Goal: Task Accomplishment & Management: Complete application form

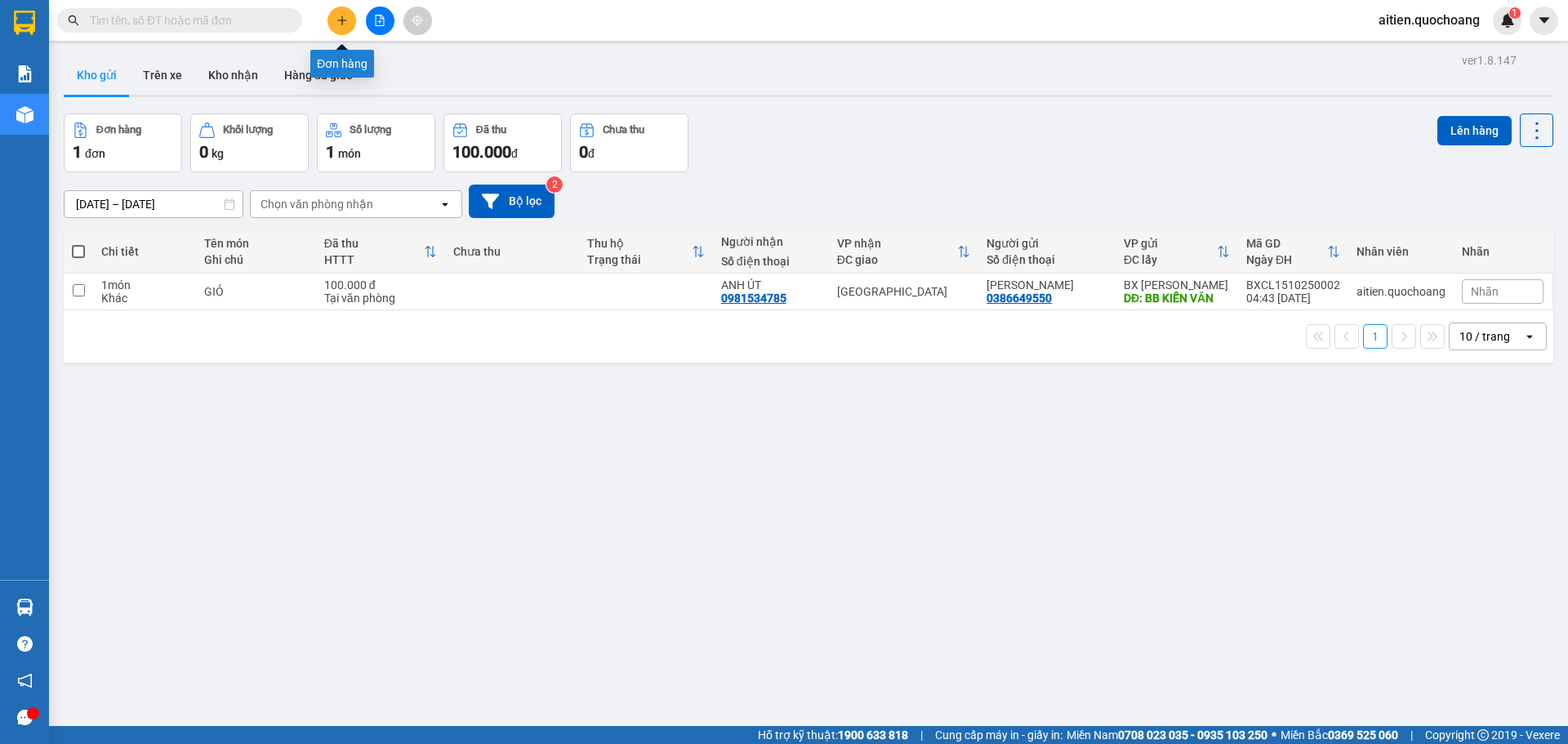
click at [343, 21] on icon "plus" at bounding box center [342, 20] width 11 height 11
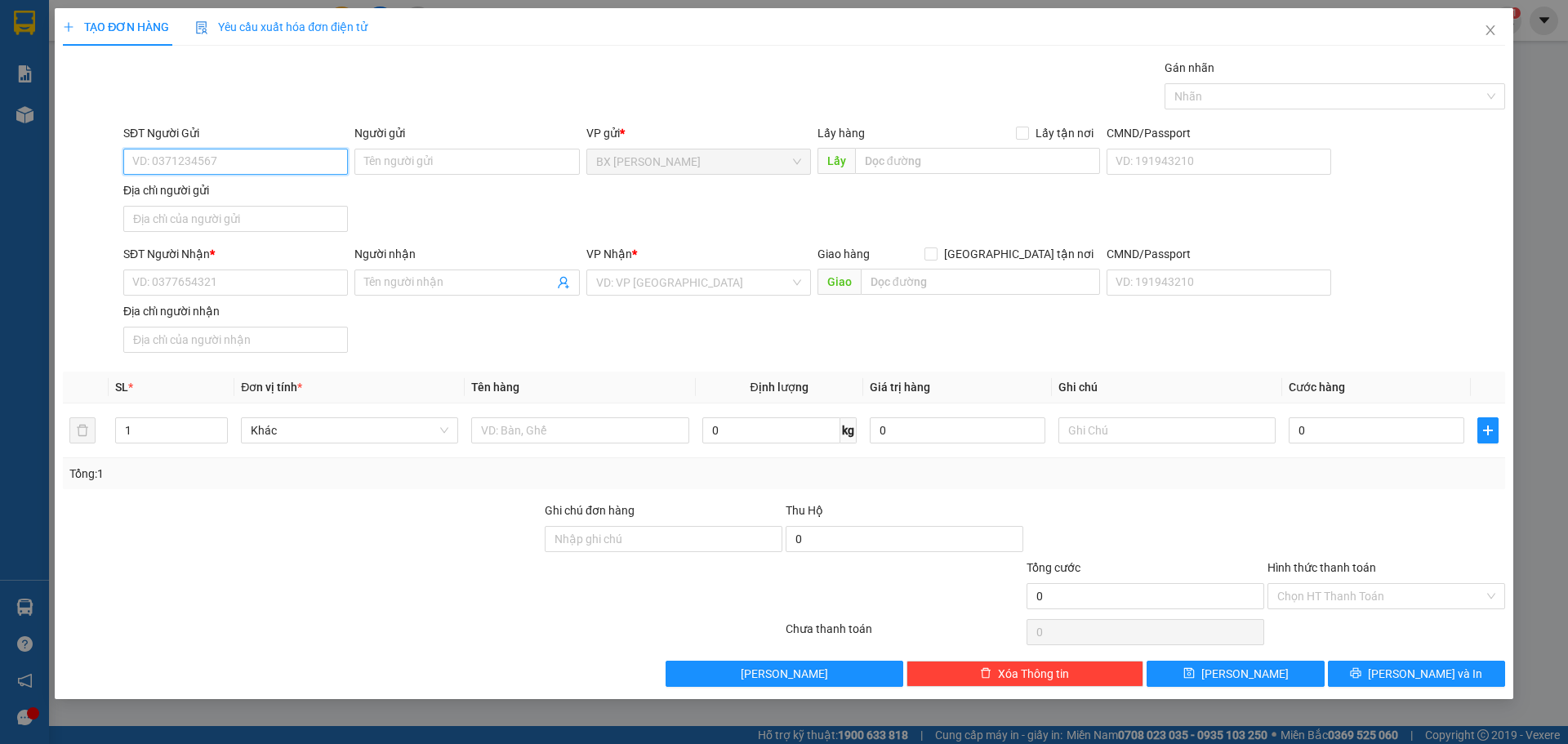
click at [203, 159] on input "SĐT Người Gửi" at bounding box center [235, 162] width 224 height 26
click at [231, 194] on div "0946199784 - LÊ VĂN CẢNH" at bounding box center [235, 194] width 205 height 18
type input "0946199784"
type input "[PERSON_NAME]"
type input "0946199784"
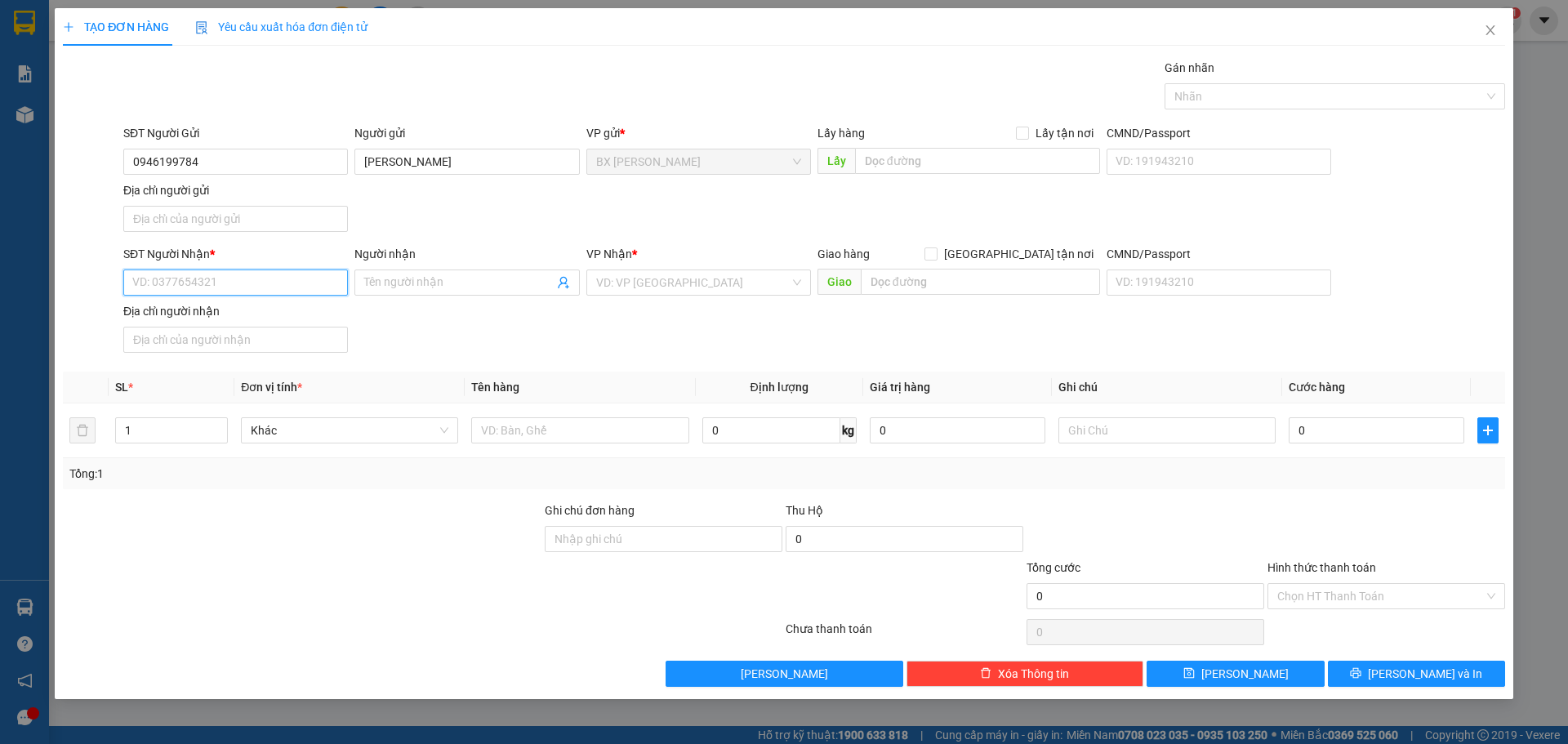
click at [271, 280] on input "SĐT Người Nhận *" at bounding box center [235, 283] width 224 height 26
type input "0989918363"
click at [435, 272] on span at bounding box center [466, 283] width 224 height 26
type input "[PERSON_NAME]"
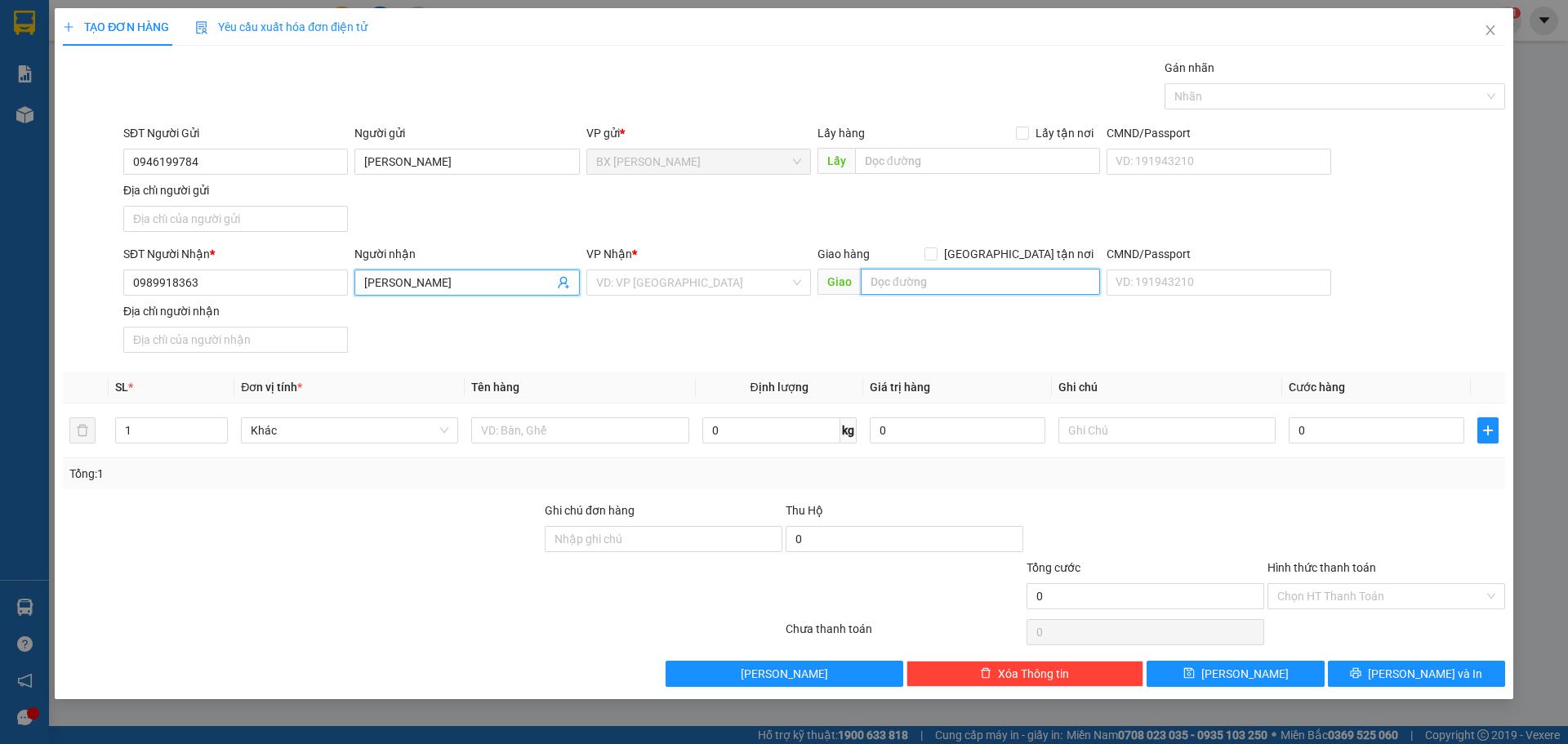
click at [935, 279] on input "text" at bounding box center [981, 282] width 239 height 26
type input "BXMT"
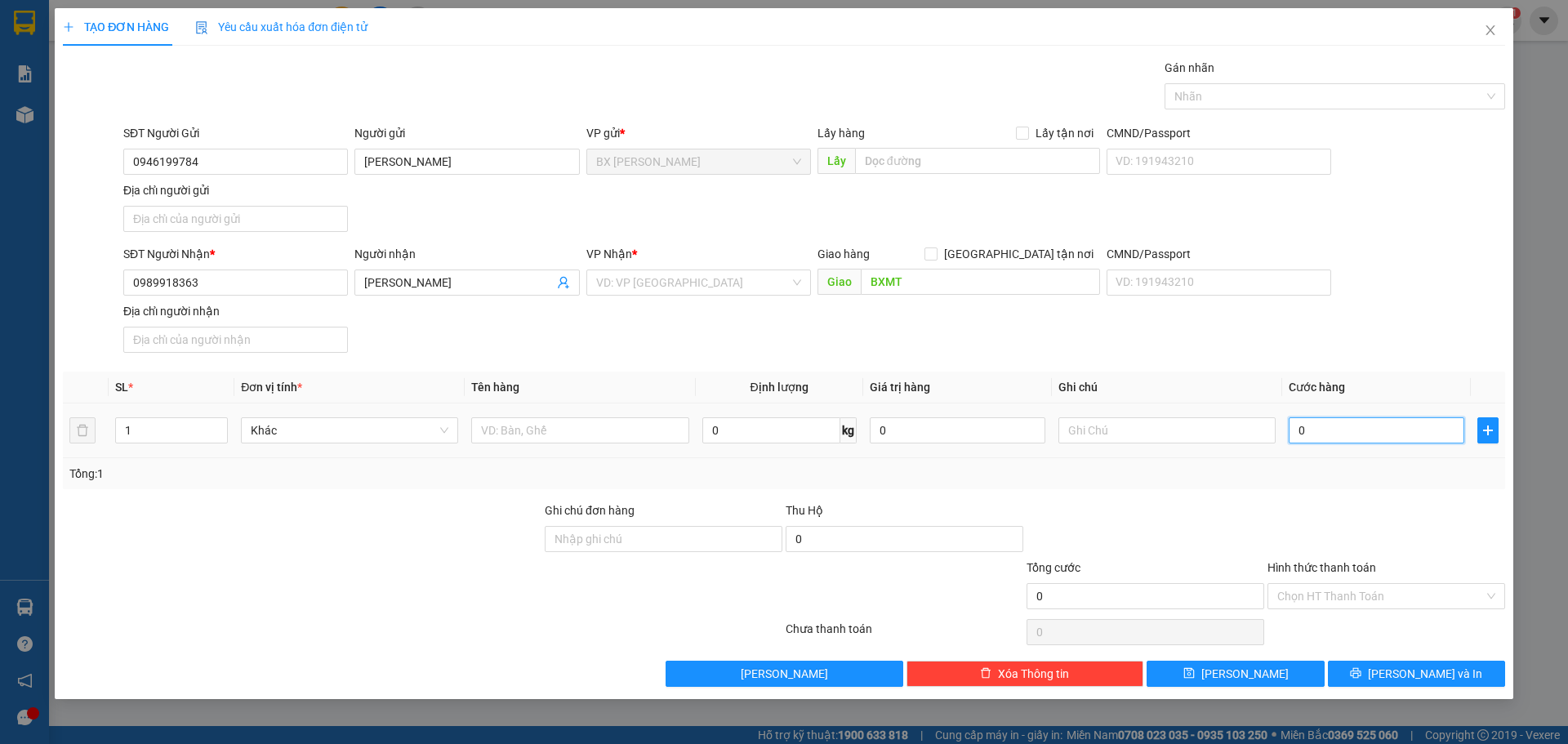
click at [1337, 430] on input "0" at bounding box center [1377, 431] width 176 height 26
type input "5"
type input "50"
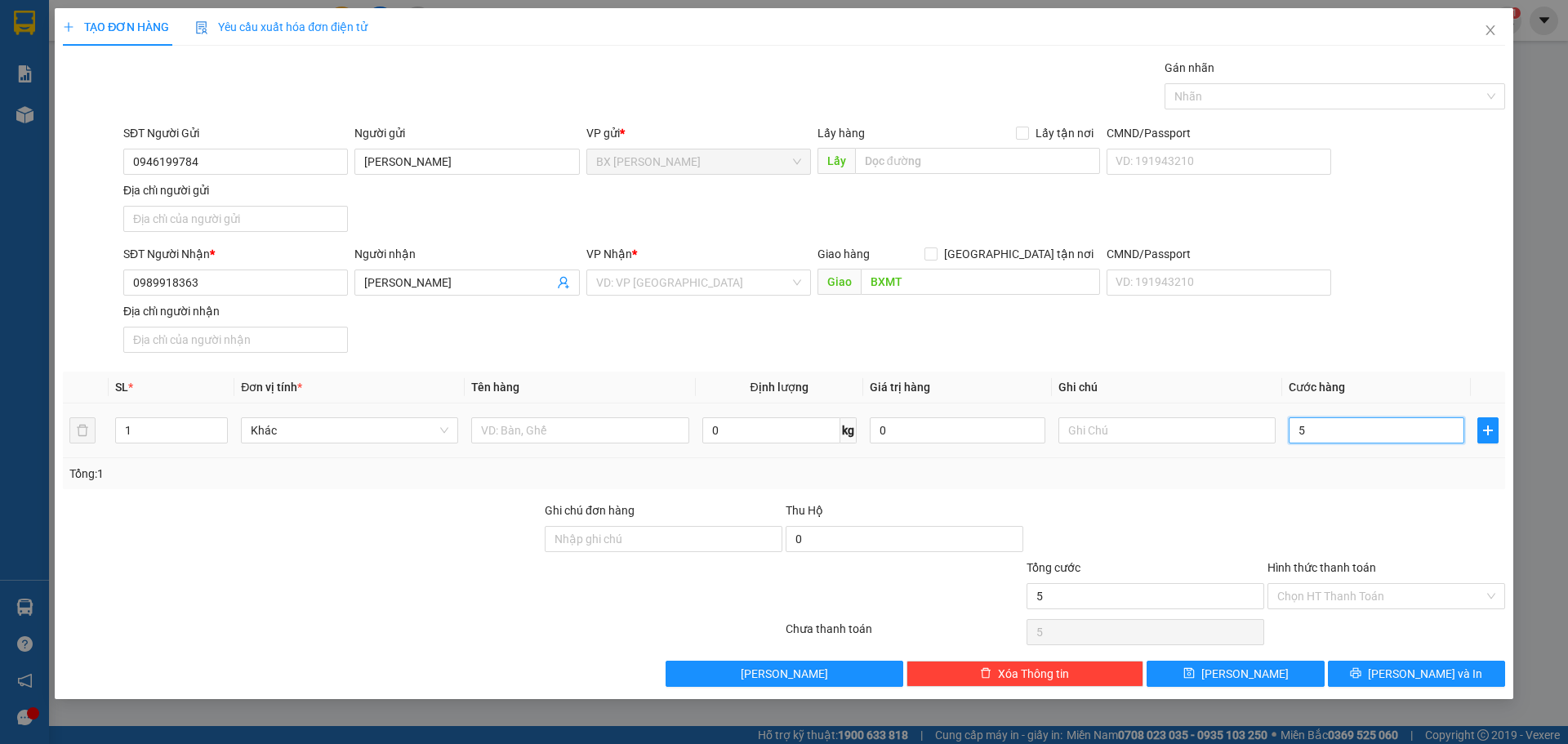
type input "50"
type input "500"
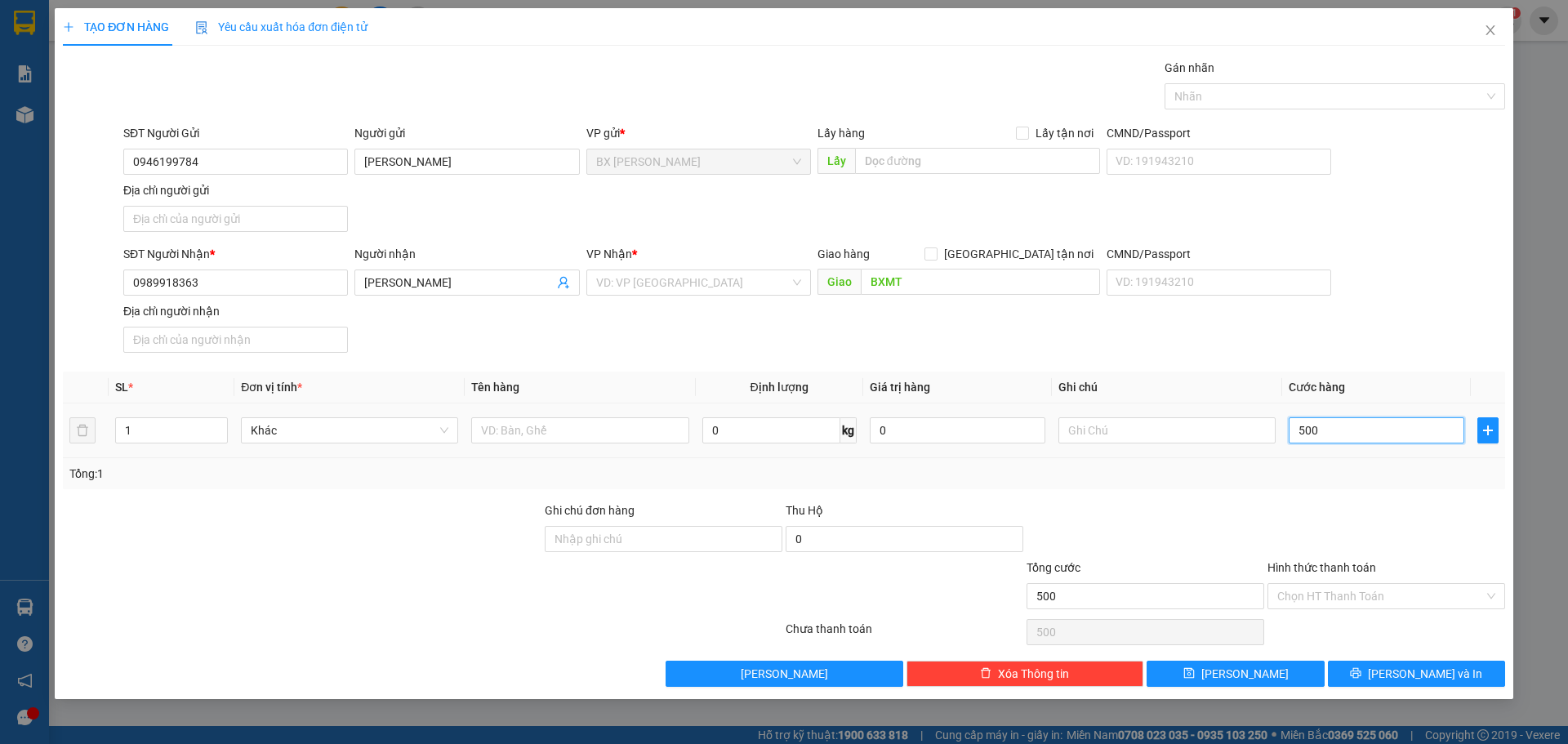
type input "5.000"
type input "50.000"
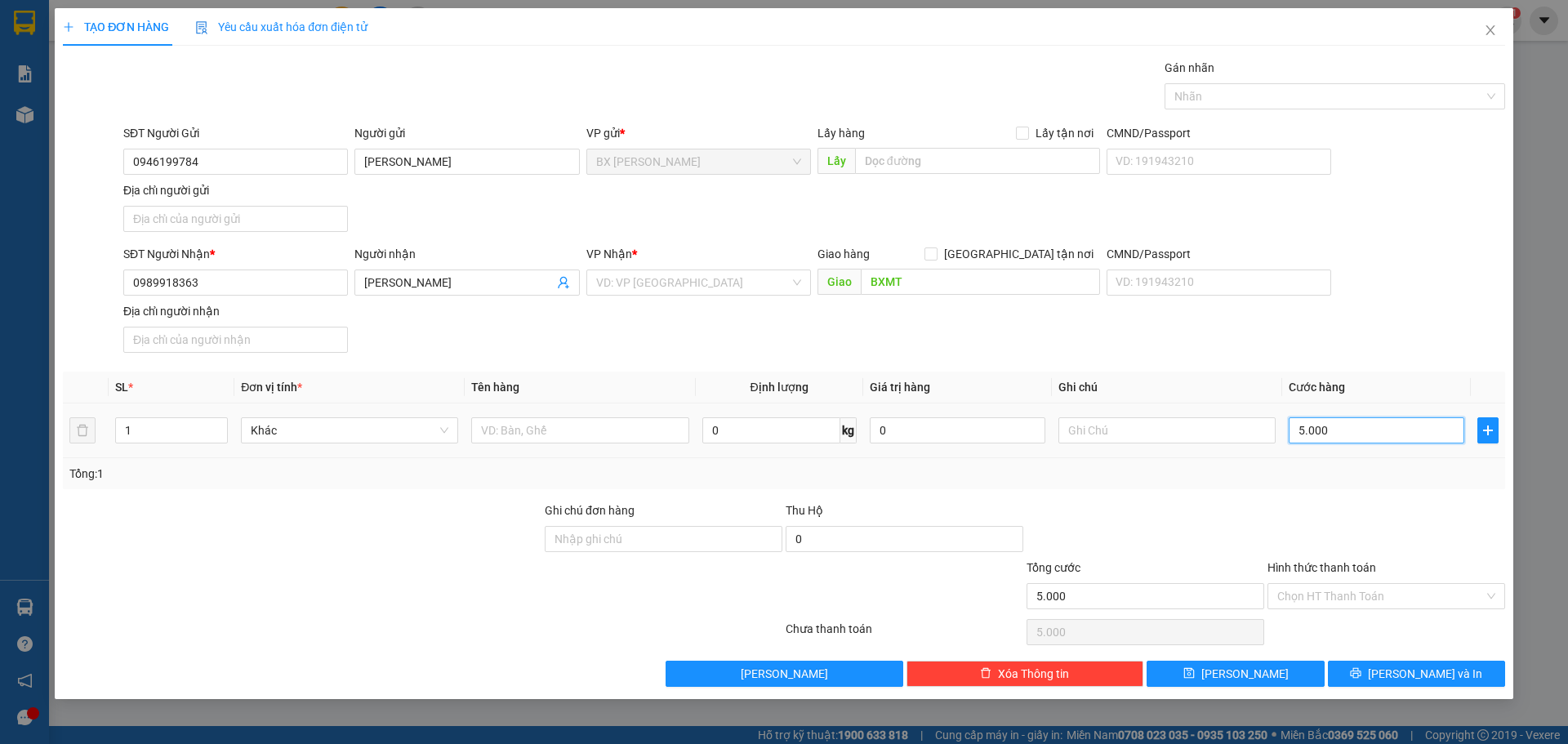
type input "50.000"
click at [1345, 596] on input "Hình thức thanh toán" at bounding box center [1380, 596] width 207 height 24
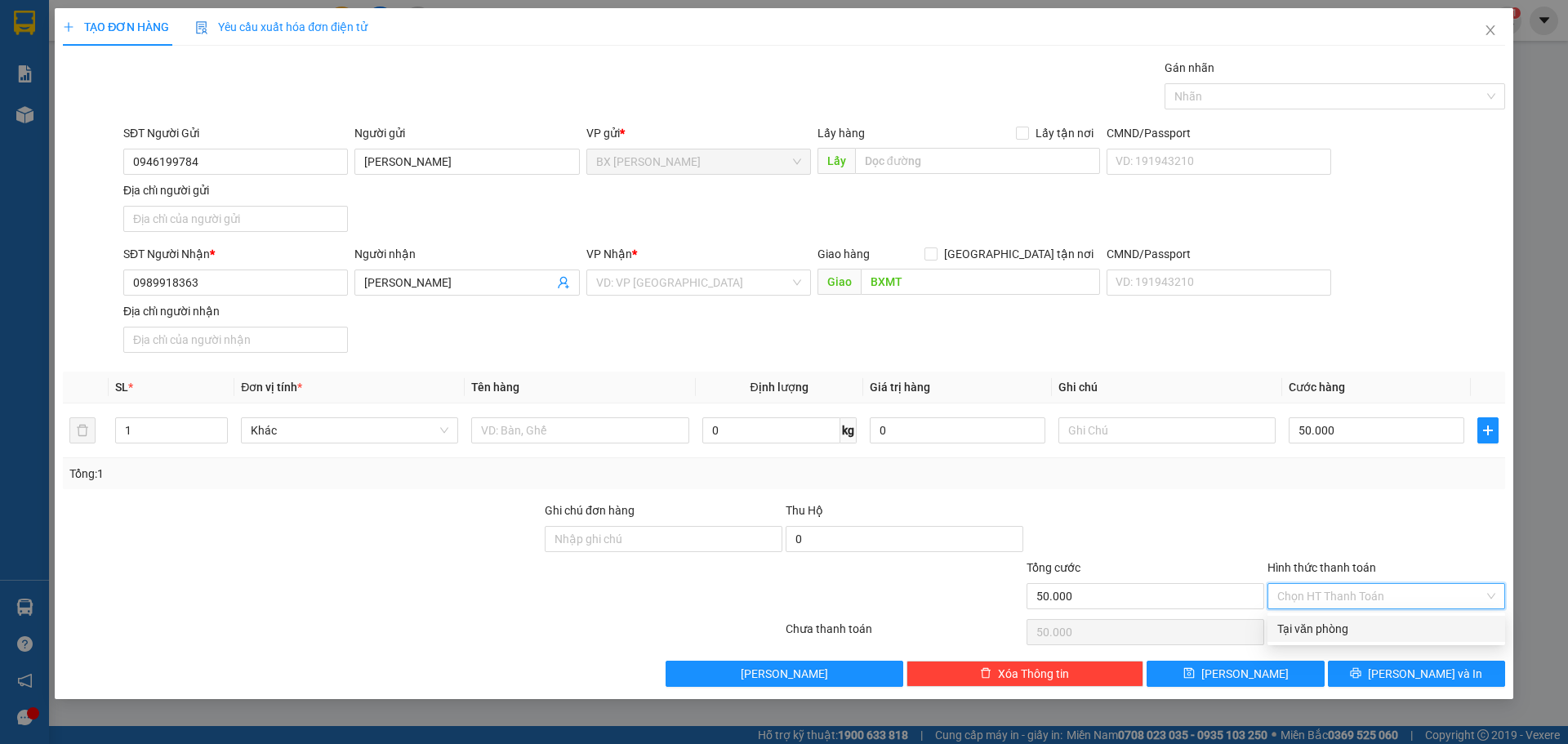
click at [1345, 639] on div "Tại văn phòng" at bounding box center [1386, 629] width 238 height 26
type input "0"
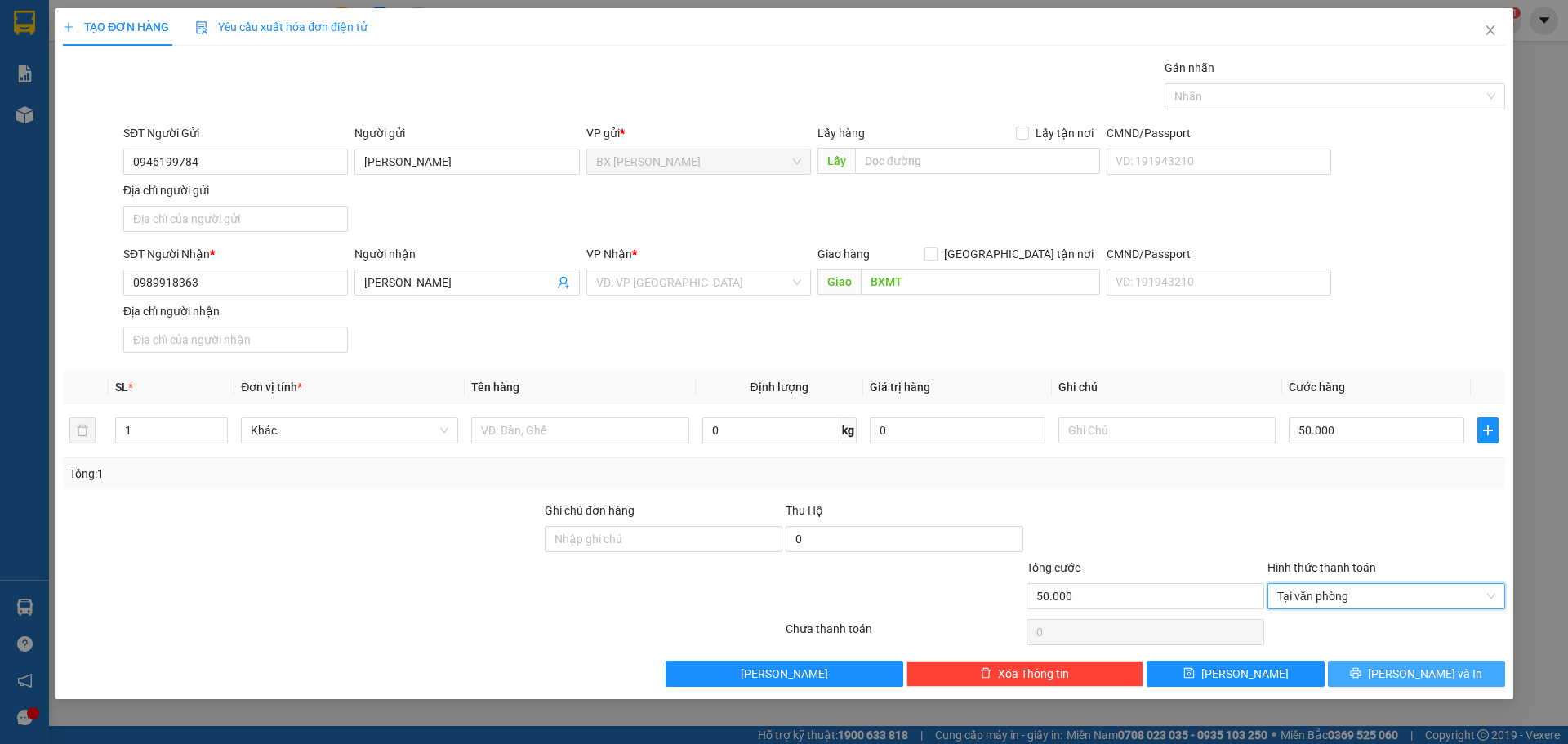
click at [1399, 672] on button "Lưu và In" at bounding box center [1416, 673] width 177 height 26
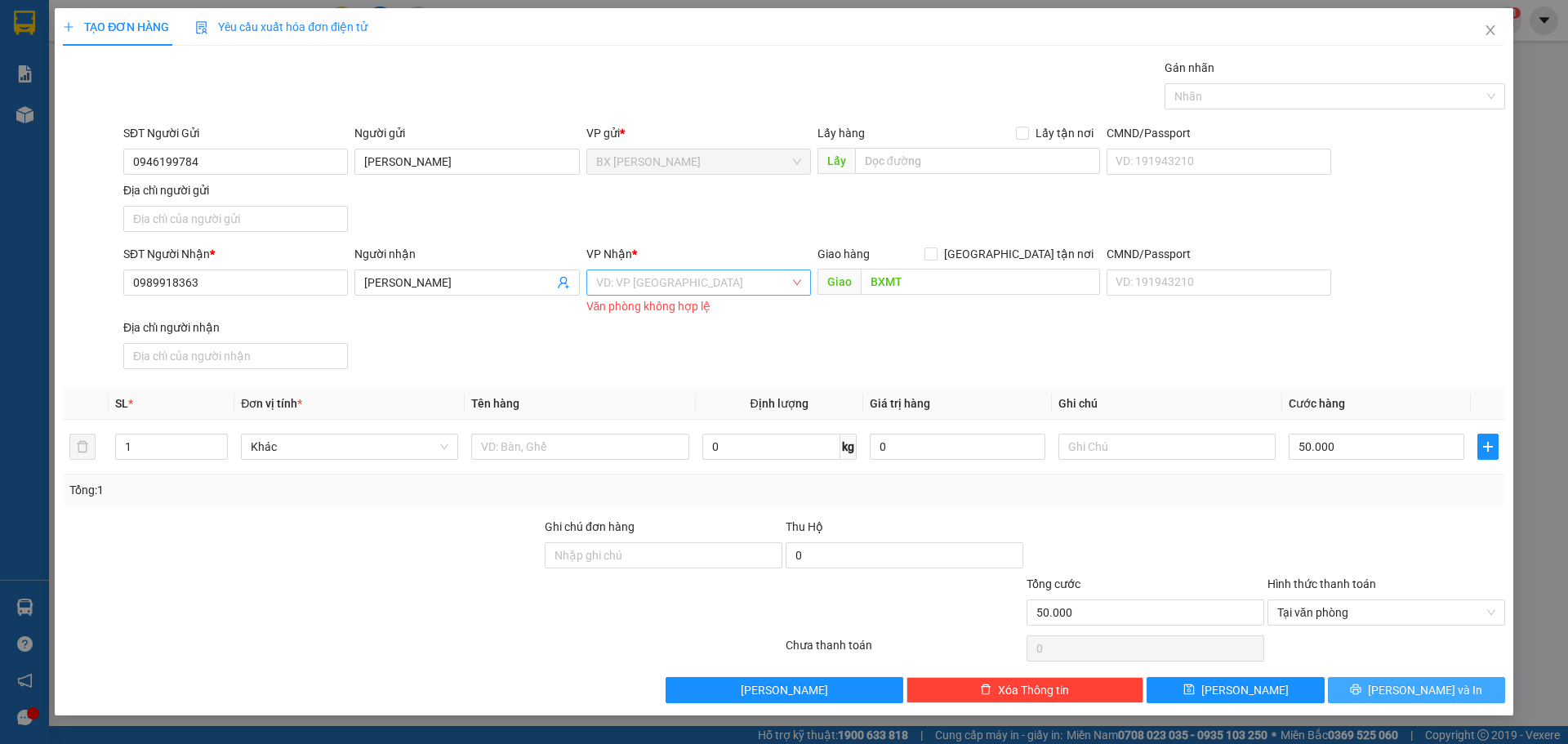
click at [797, 279] on div "VD: VP Sài Gòn" at bounding box center [698, 283] width 224 height 26
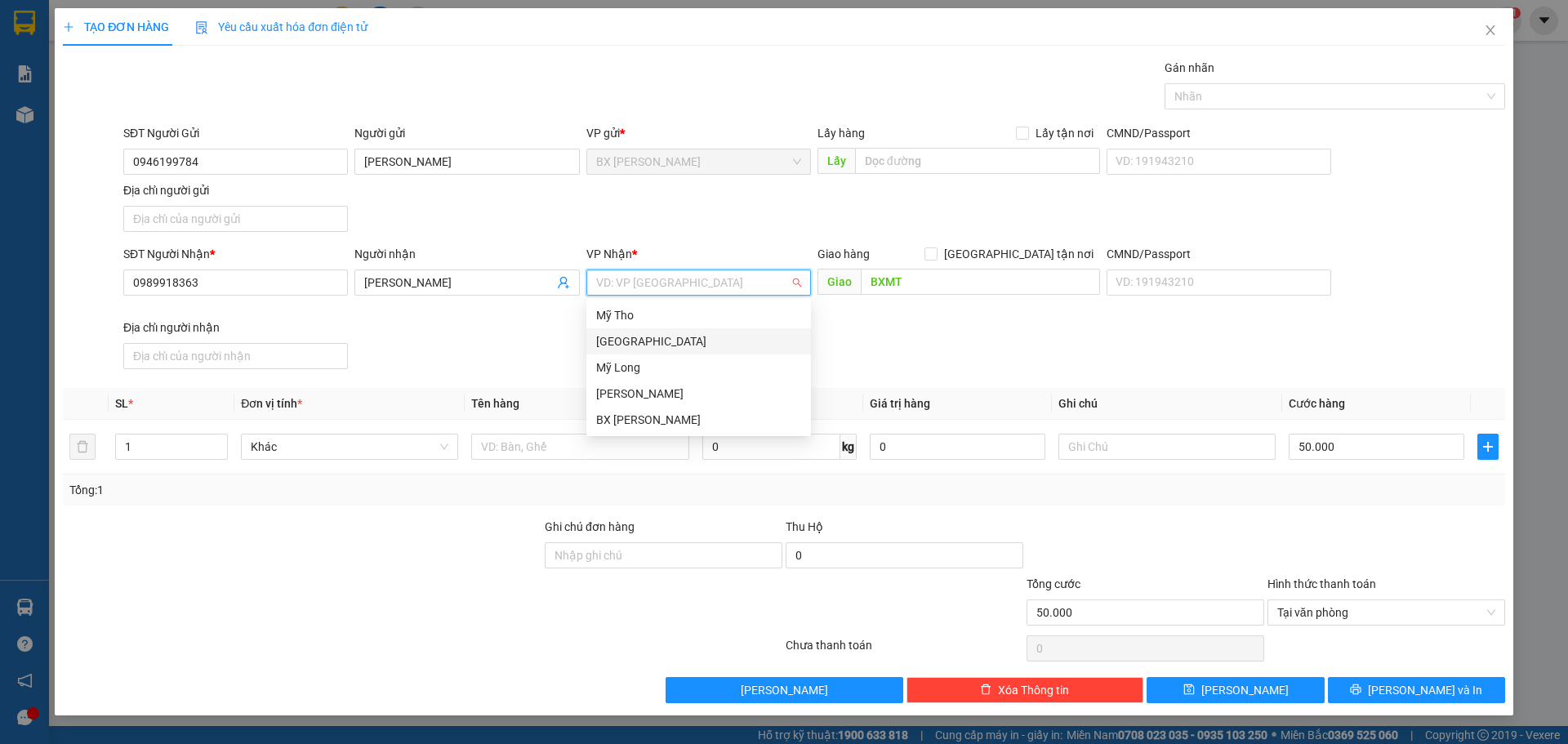
click at [686, 341] on div "[GEOGRAPHIC_DATA]" at bounding box center [699, 341] width 205 height 18
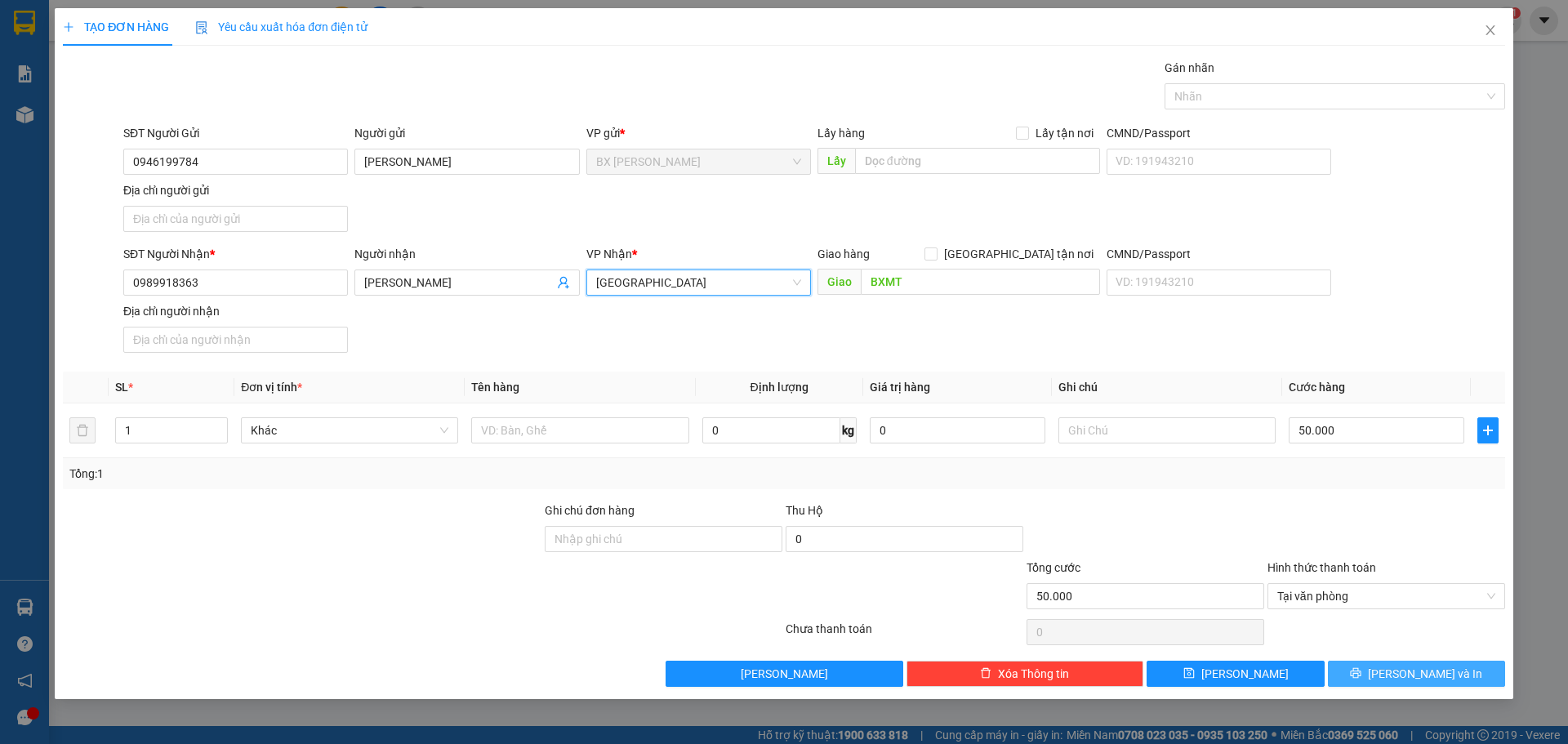
click at [1362, 671] on icon "printer" at bounding box center [1356, 672] width 11 height 11
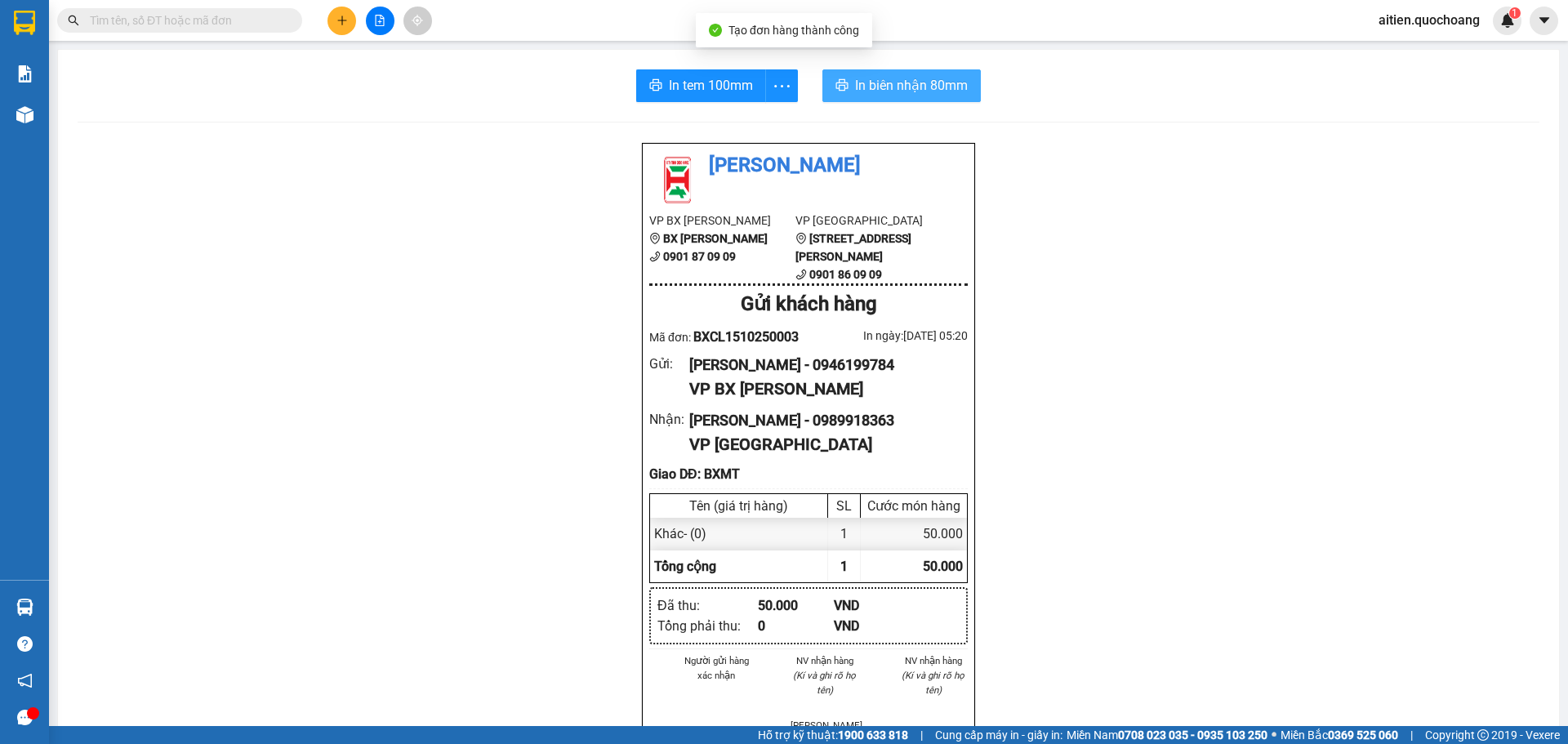
click at [942, 82] on span "In biên nhận 80mm" at bounding box center [911, 85] width 113 height 20
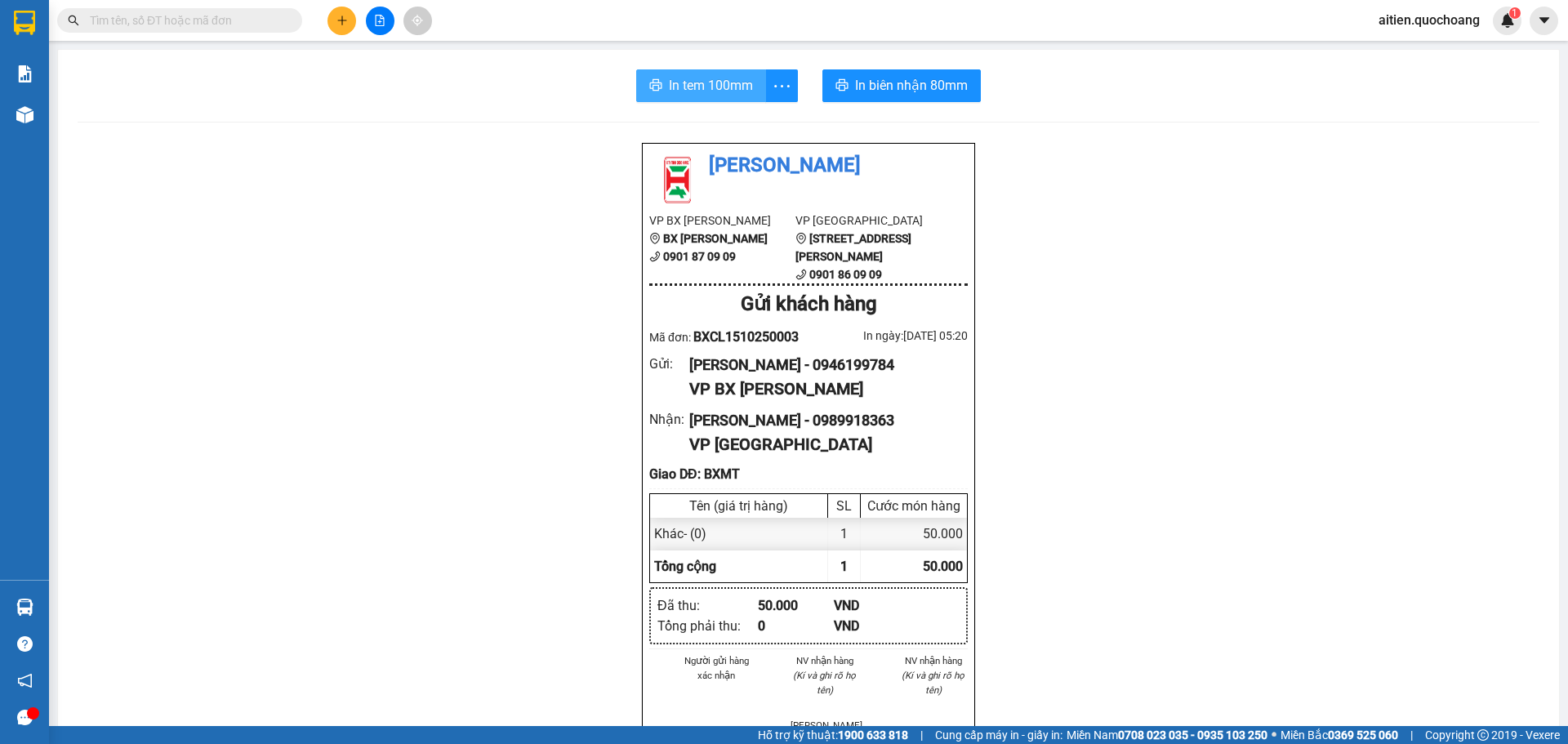
click at [716, 78] on span "In tem 100mm" at bounding box center [711, 85] width 84 height 20
click at [749, 77] on button "In tem 100mm" at bounding box center [701, 85] width 130 height 32
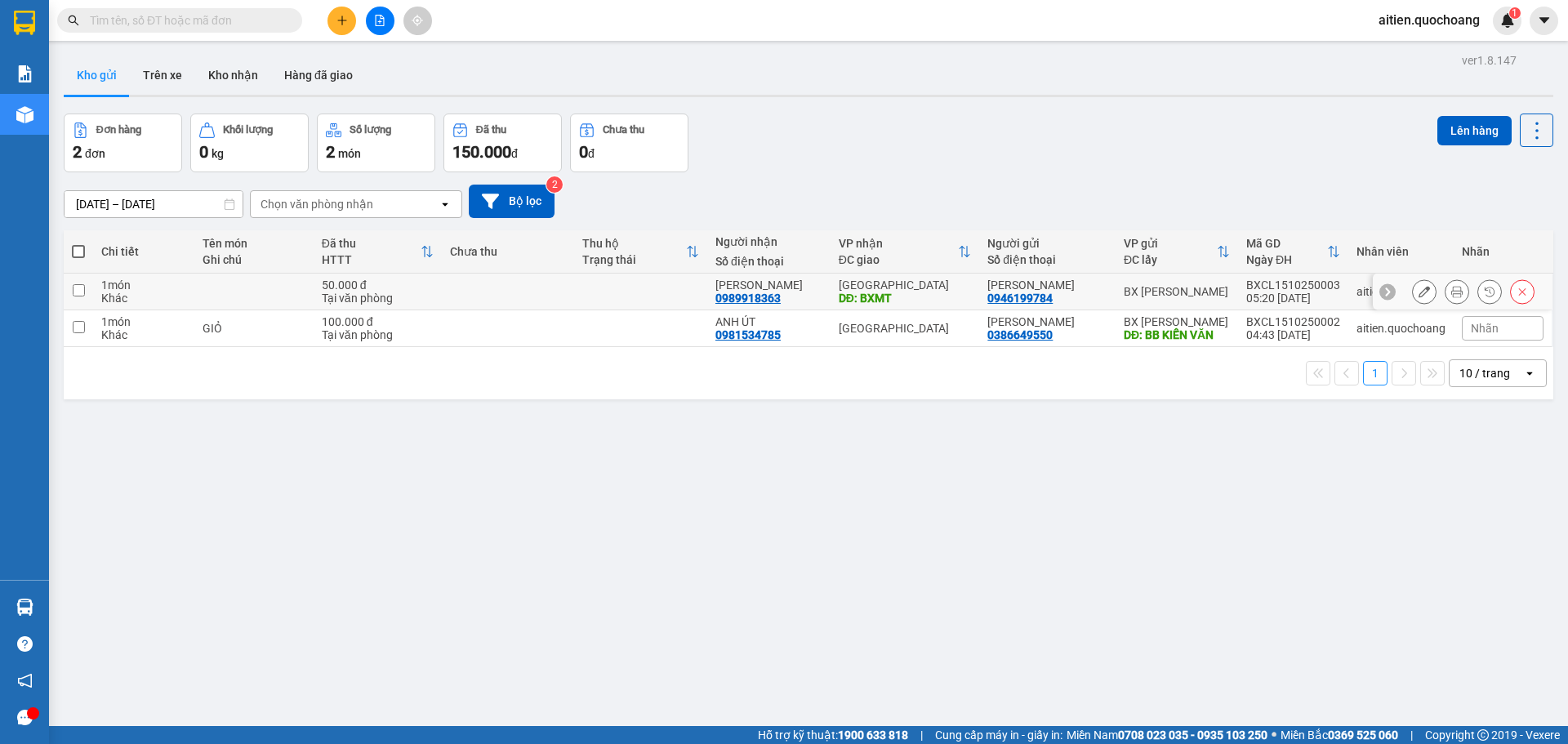
click at [75, 288] on input "checkbox" at bounding box center [79, 290] width 12 height 12
checkbox input "true"
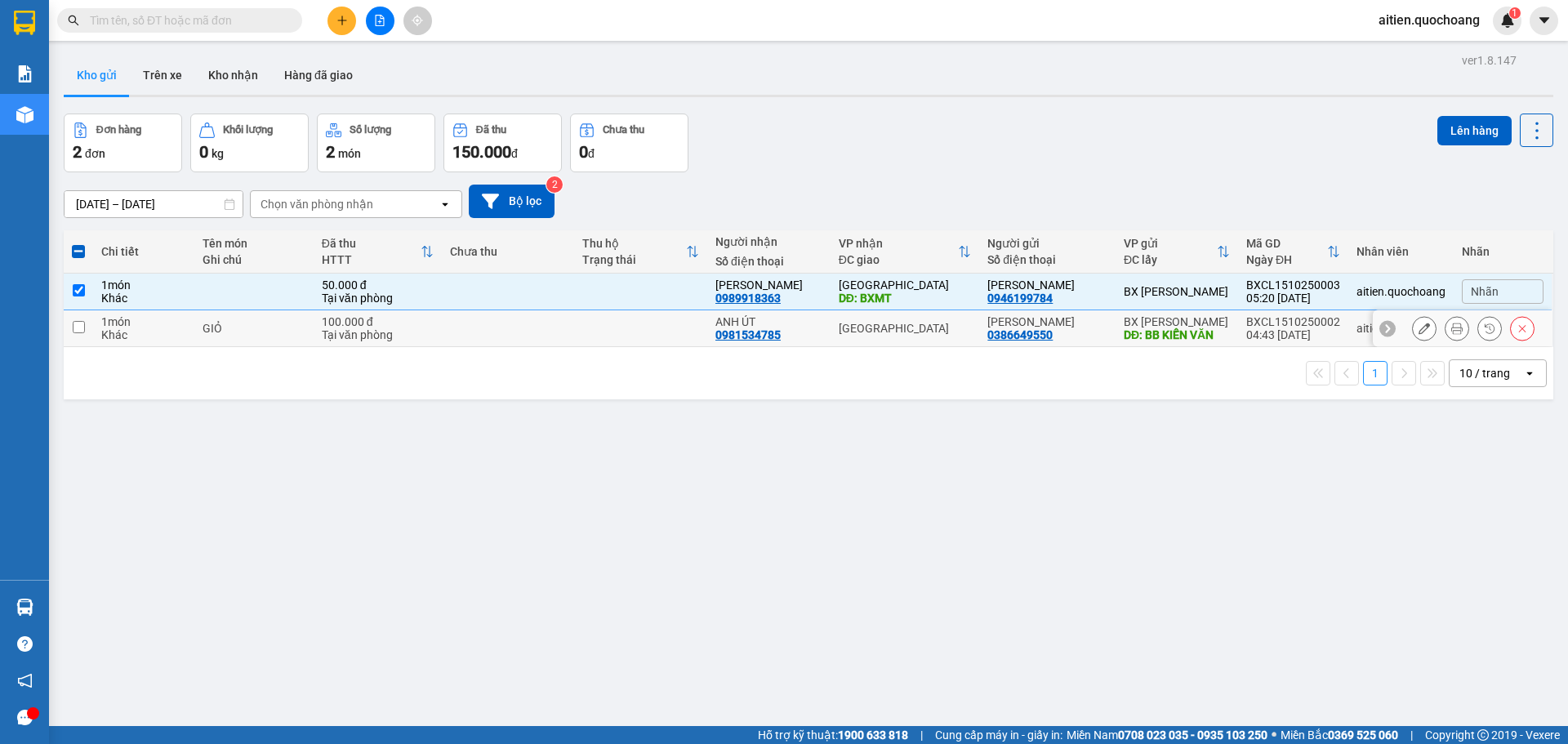
click at [78, 327] on input "checkbox" at bounding box center [79, 327] width 12 height 12
checkbox input "true"
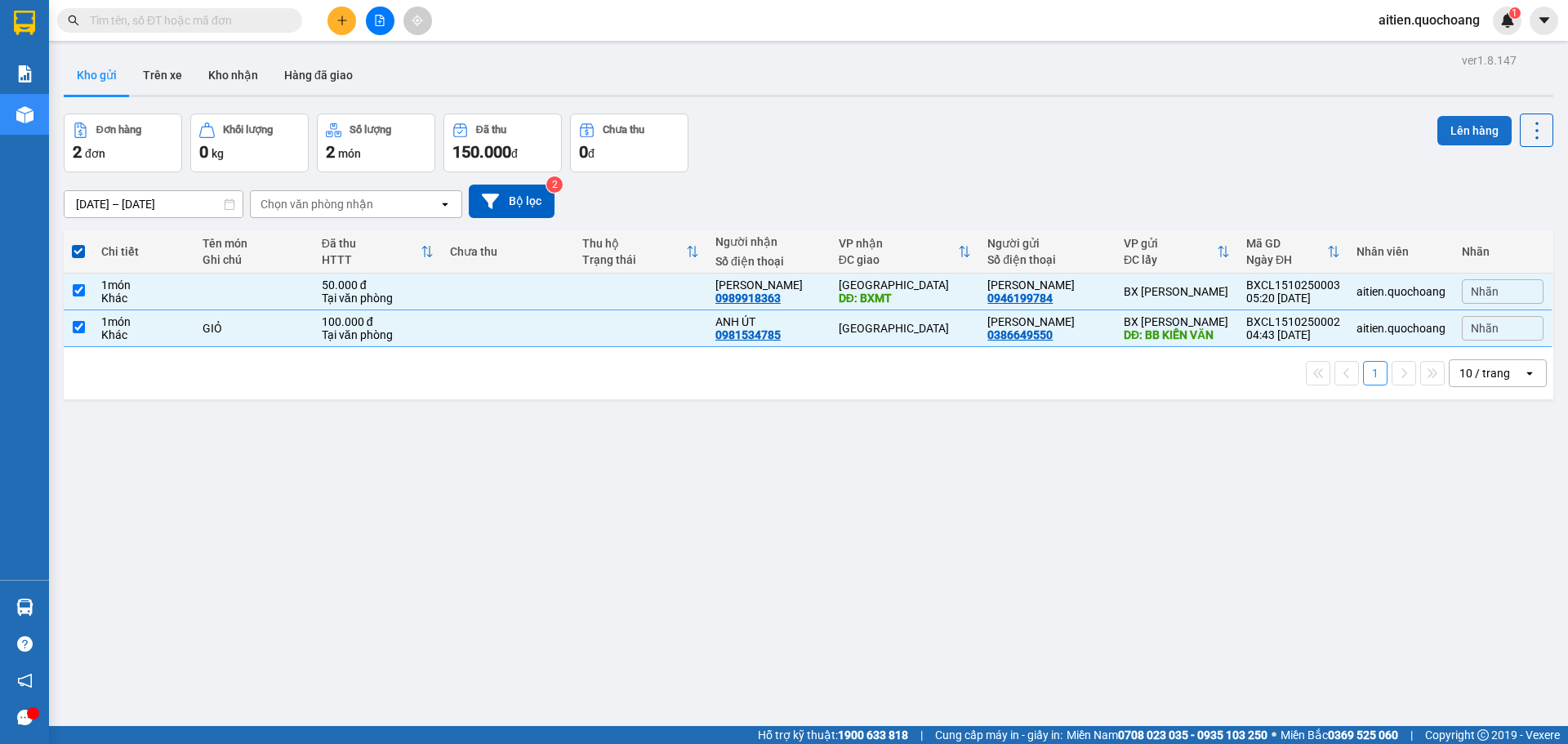
click at [1468, 126] on button "Lên hàng" at bounding box center [1475, 131] width 74 height 30
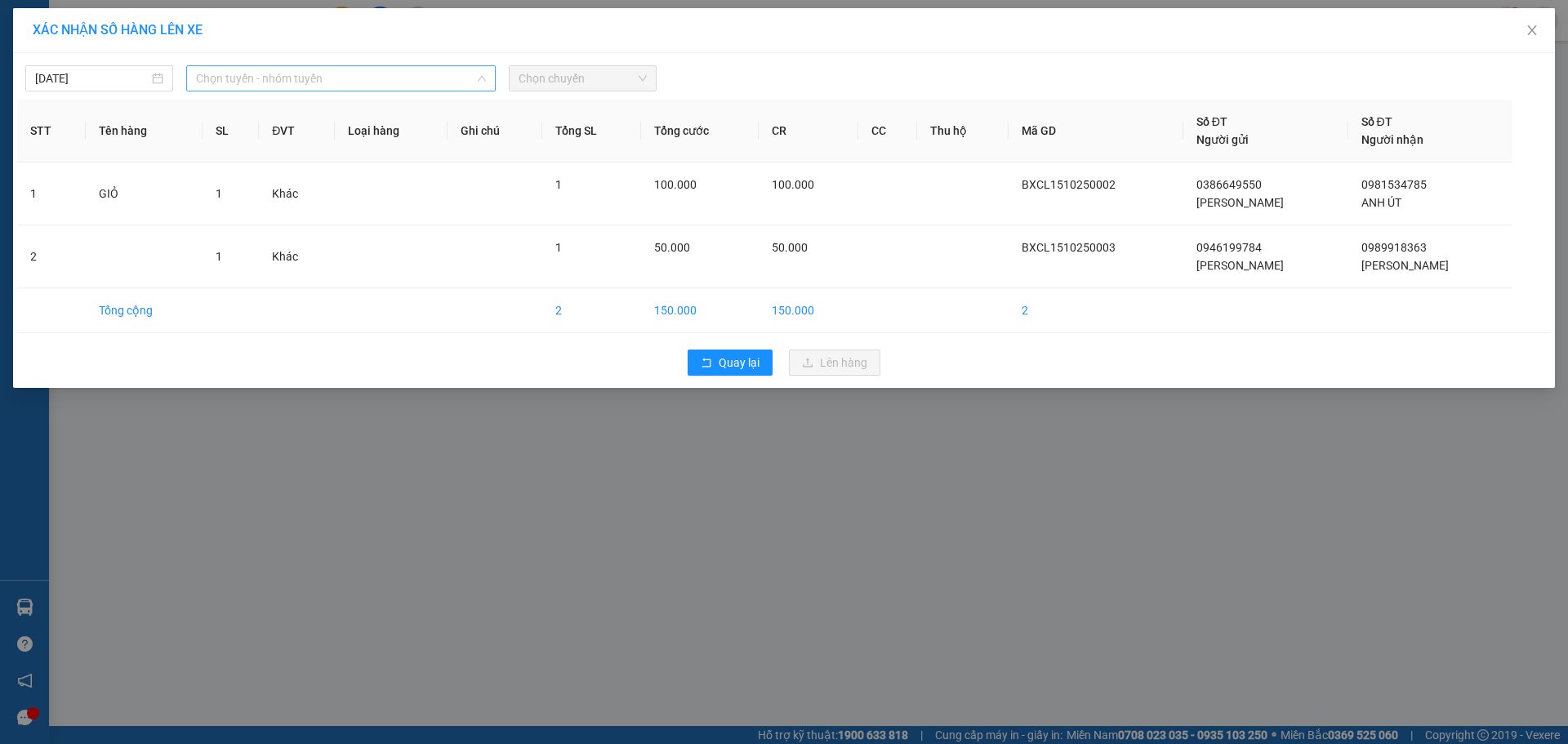
click at [433, 79] on span "Chọn tuyến - nhóm tuyến" at bounding box center [341, 79] width 290 height 24
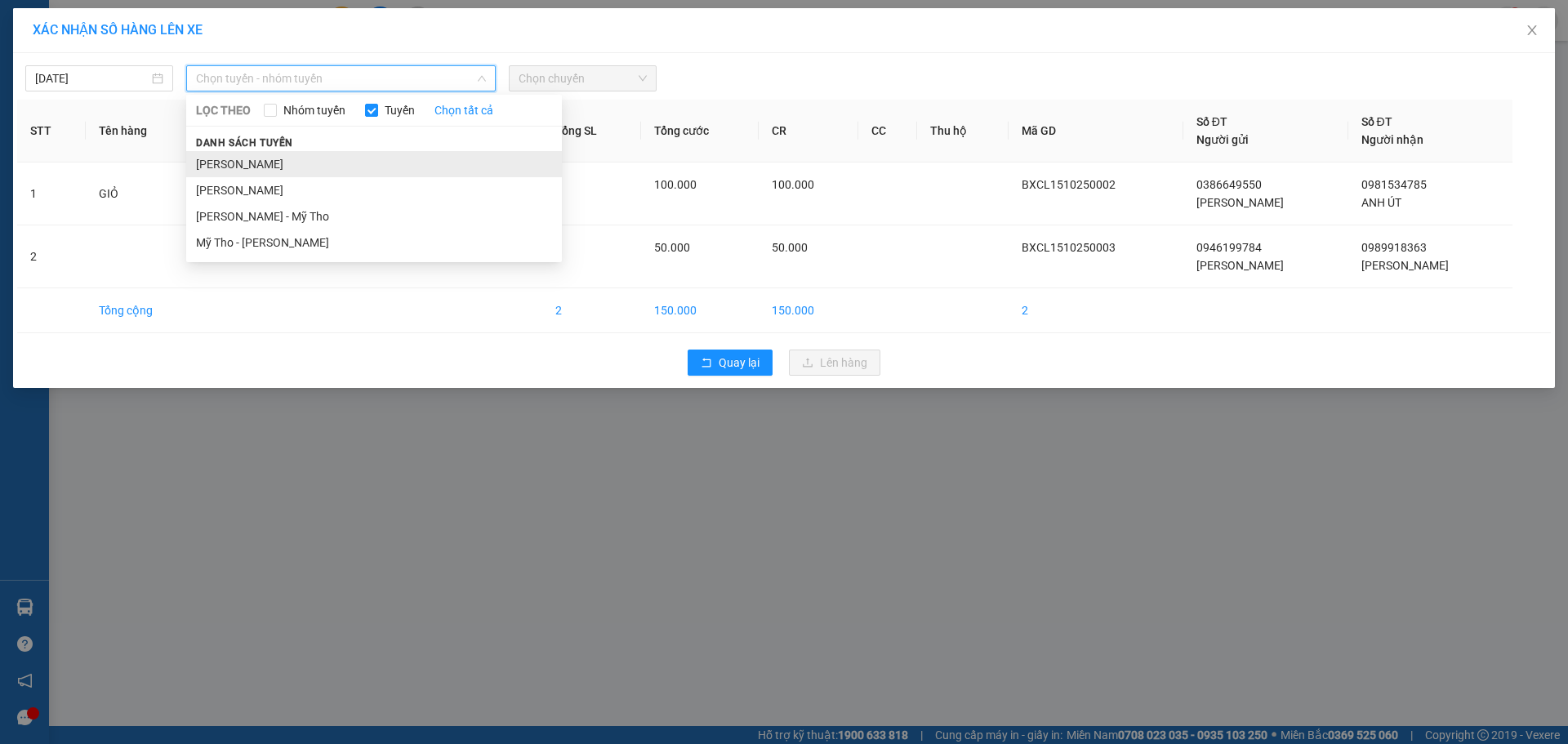
click at [335, 164] on li "[PERSON_NAME]" at bounding box center [374, 164] width 376 height 26
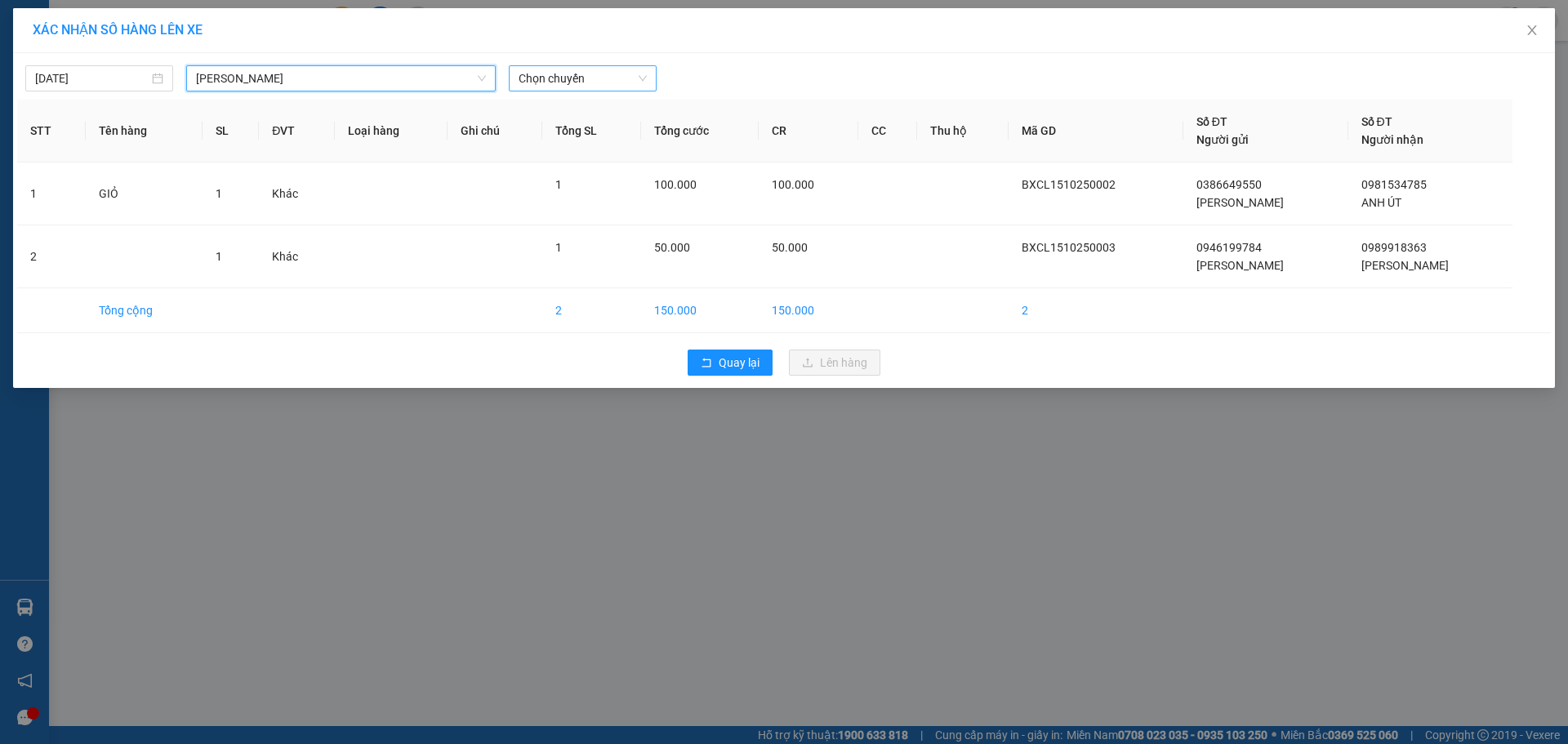
click at [594, 78] on span "Chọn chuyến" at bounding box center [583, 79] width 128 height 24
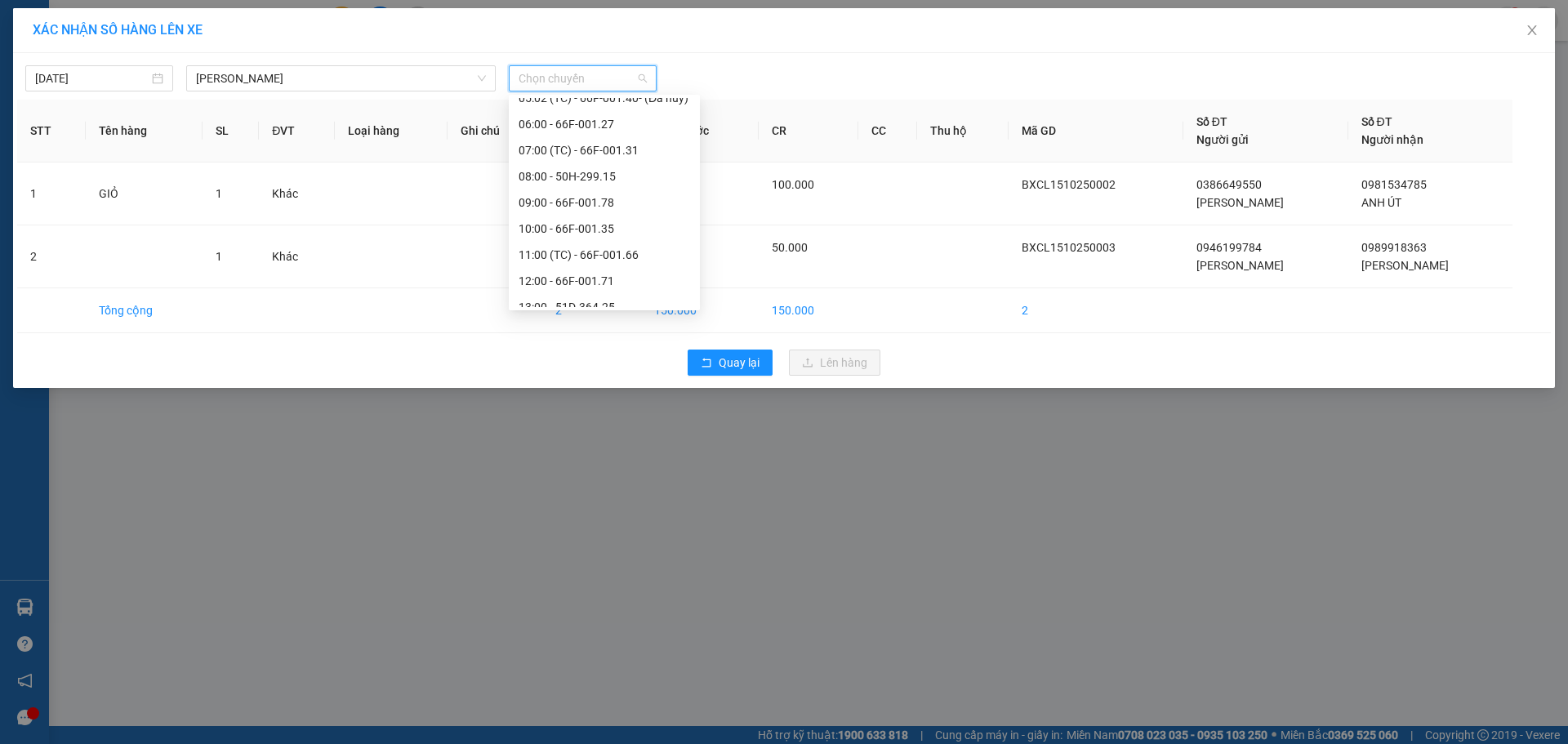
scroll to position [409, 0]
click at [585, 118] on div "06:00 - 66F-001.27" at bounding box center [604, 121] width 171 height 18
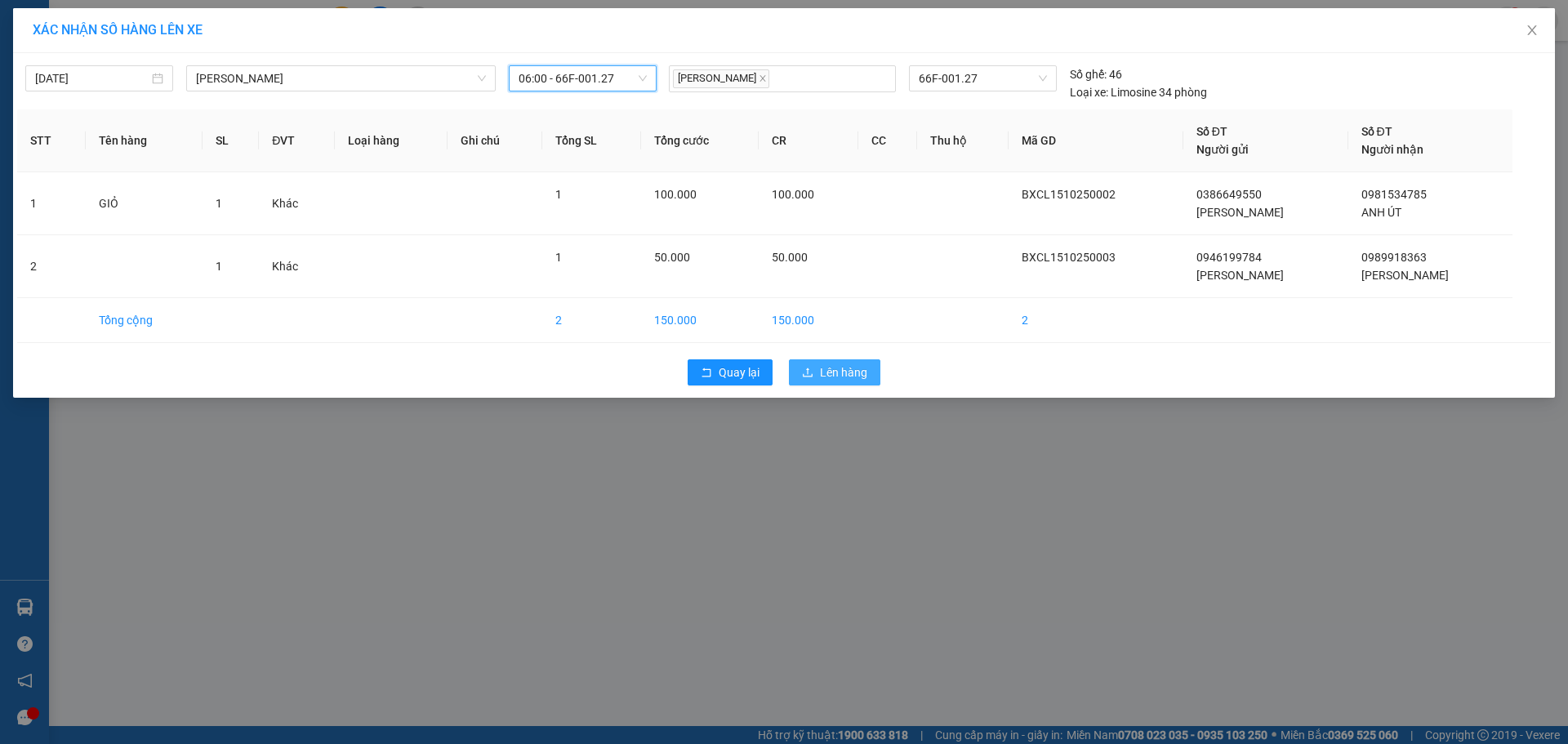
click at [856, 371] on span "Lên hàng" at bounding box center [844, 372] width 47 height 18
